Goal: Navigation & Orientation: Find specific page/section

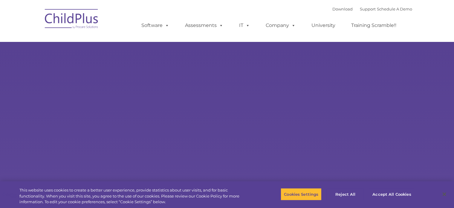
select select "MEDIUM"
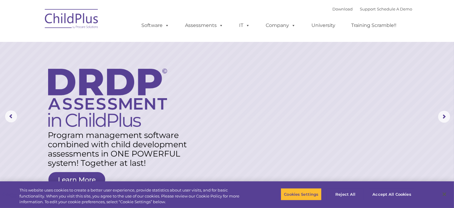
click at [80, 20] on img at bounding box center [72, 20] width 60 height 30
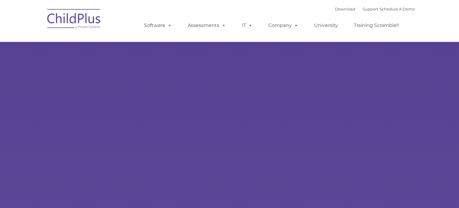
type input ""
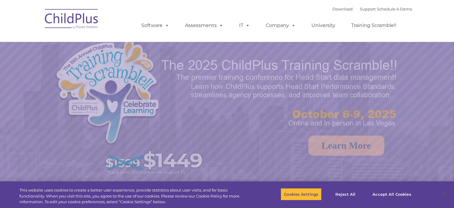
select select "MEDIUM"
